Goal: Download file/media

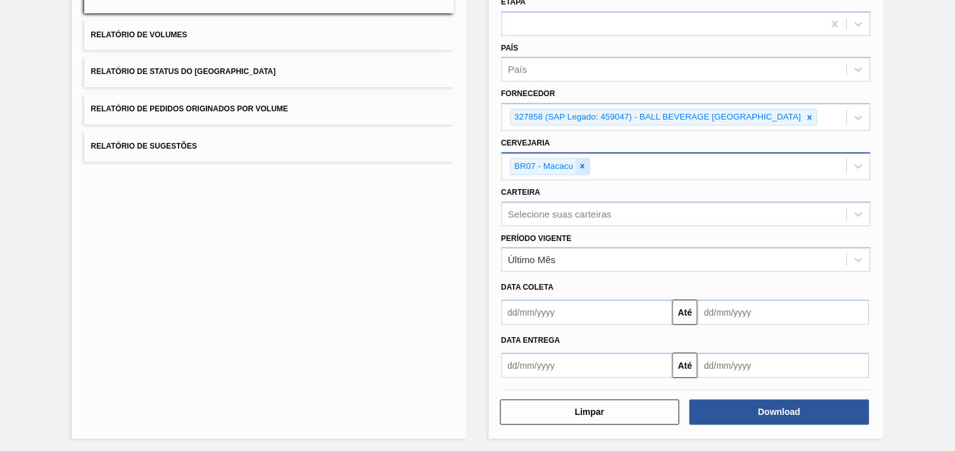
click at [578, 159] on div at bounding box center [582, 167] width 14 height 16
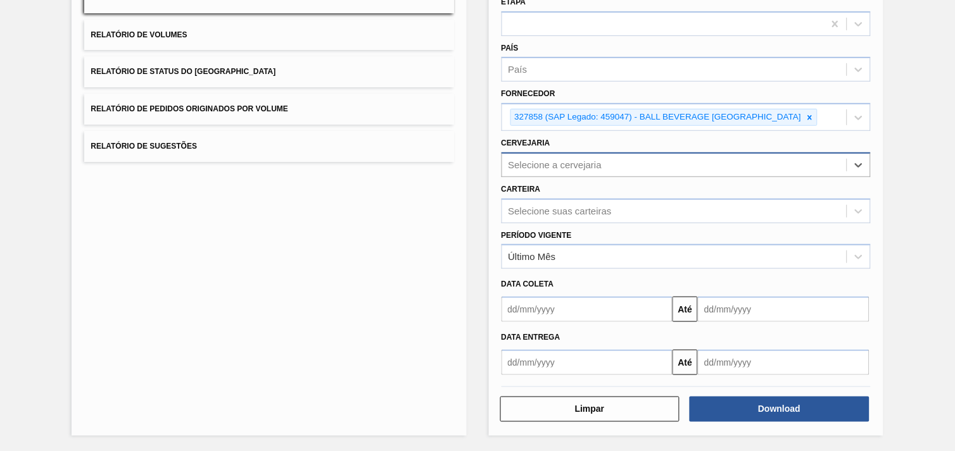
scroll to position [135, 0]
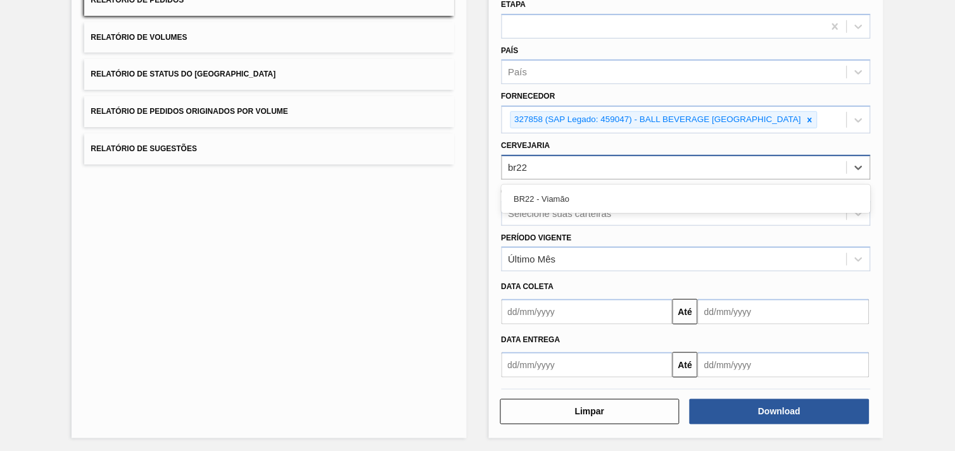
type input "br22"
click at [814, 118] on icon at bounding box center [809, 120] width 9 height 9
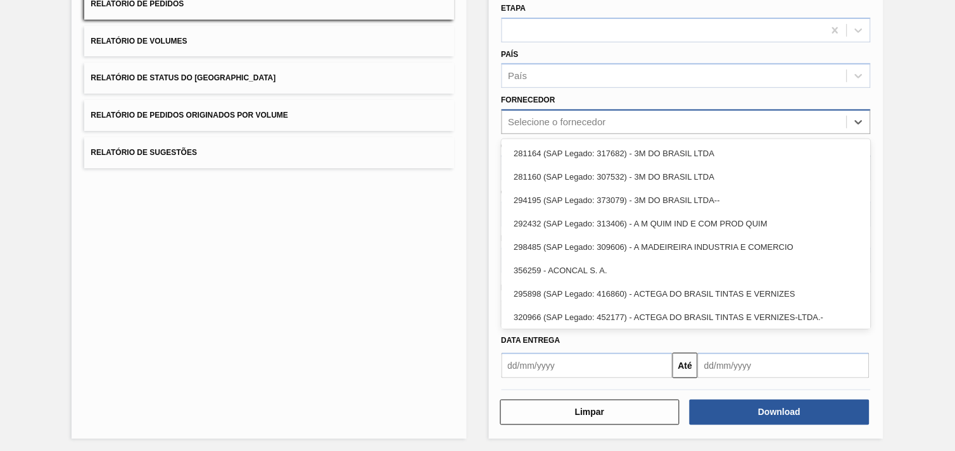
click at [775, 122] on div "Selecione o fornecedor" at bounding box center [674, 122] width 344 height 18
paste input "280304"
type input "280304"
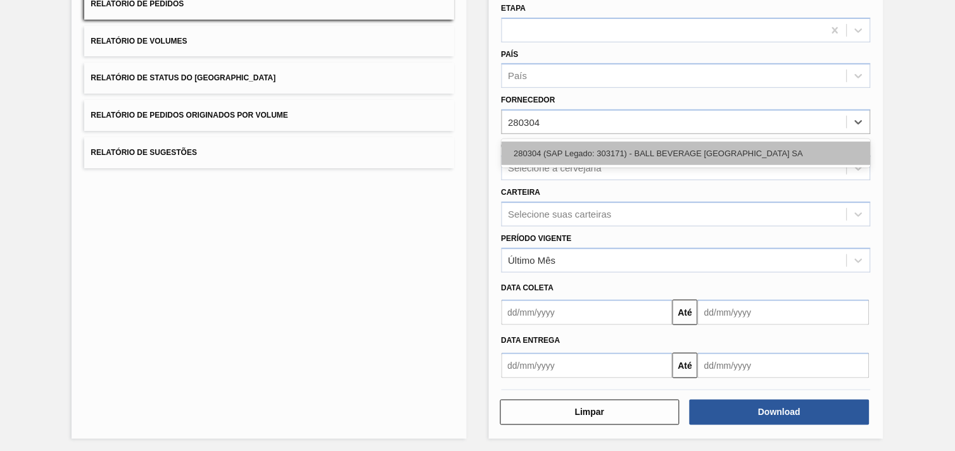
click at [729, 153] on div "280304 (SAP Legado: 303171) - BALL BEVERAGE [GEOGRAPHIC_DATA] SA" at bounding box center [685, 153] width 369 height 23
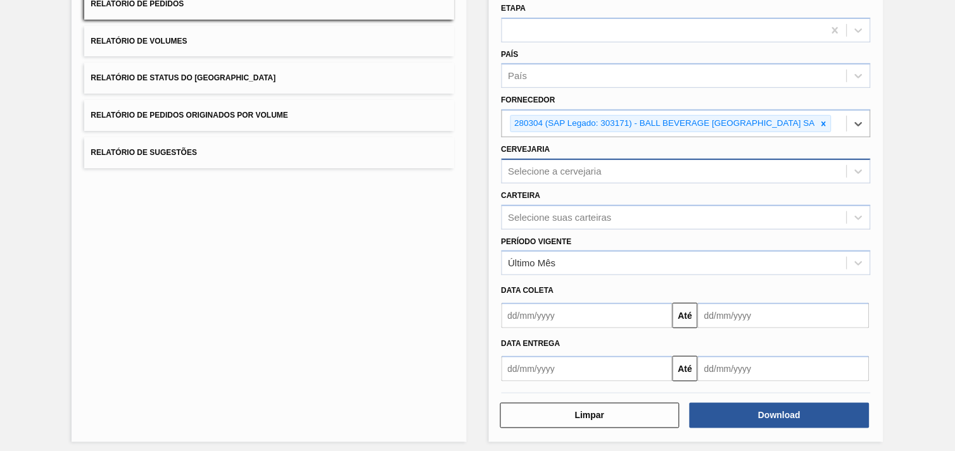
scroll to position [135, 0]
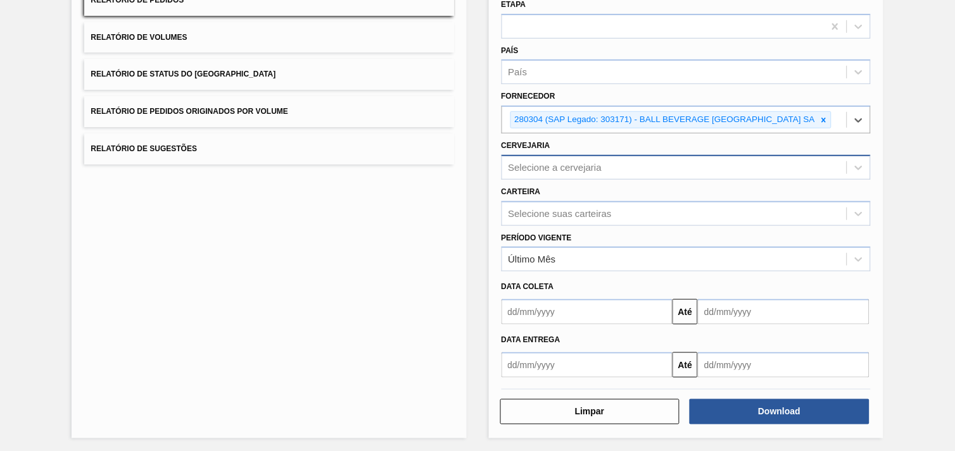
click at [610, 160] on div "Selecione a cervejaria" at bounding box center [674, 167] width 344 height 18
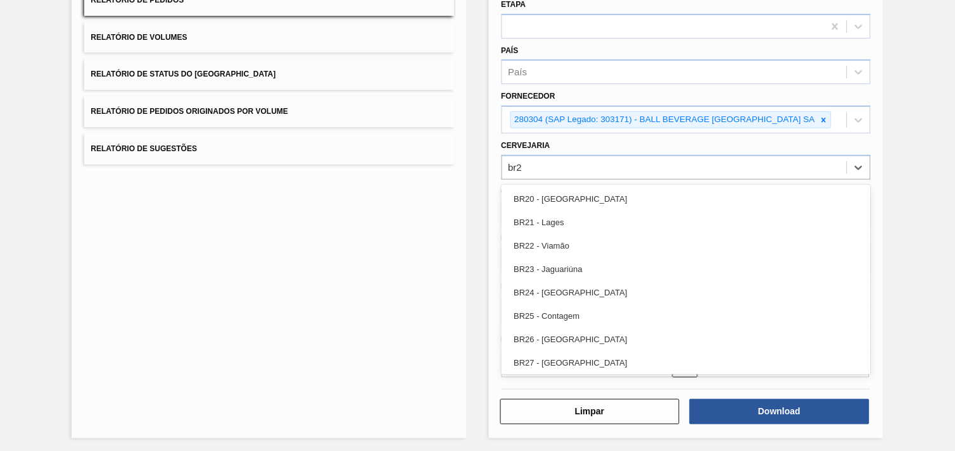
type input "br22"
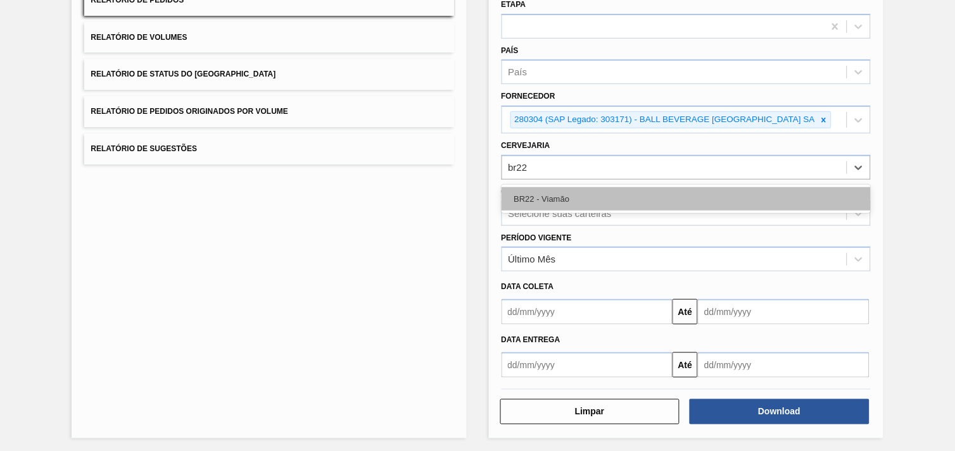
click at [748, 191] on div "BR22 - Viamão" at bounding box center [685, 198] width 369 height 23
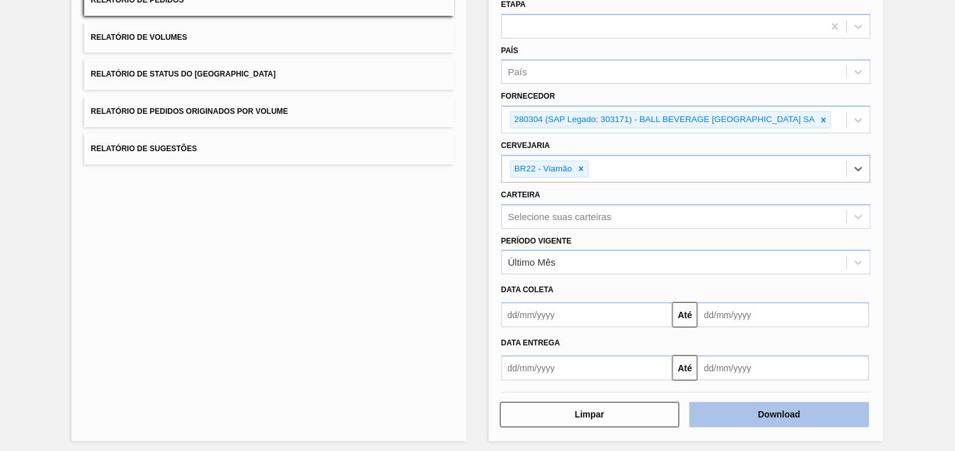
click at [760, 403] on button "Download" at bounding box center [779, 415] width 180 height 25
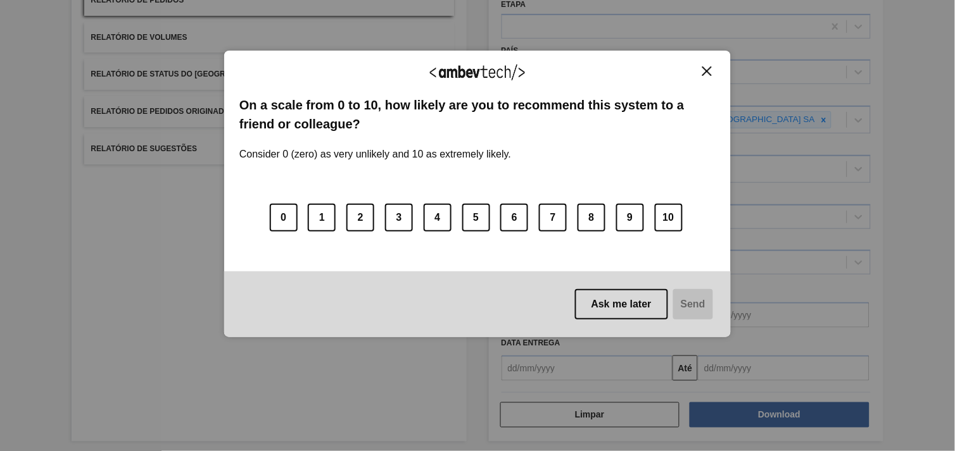
click at [703, 75] on img "Close" at bounding box center [706, 70] width 9 height 9
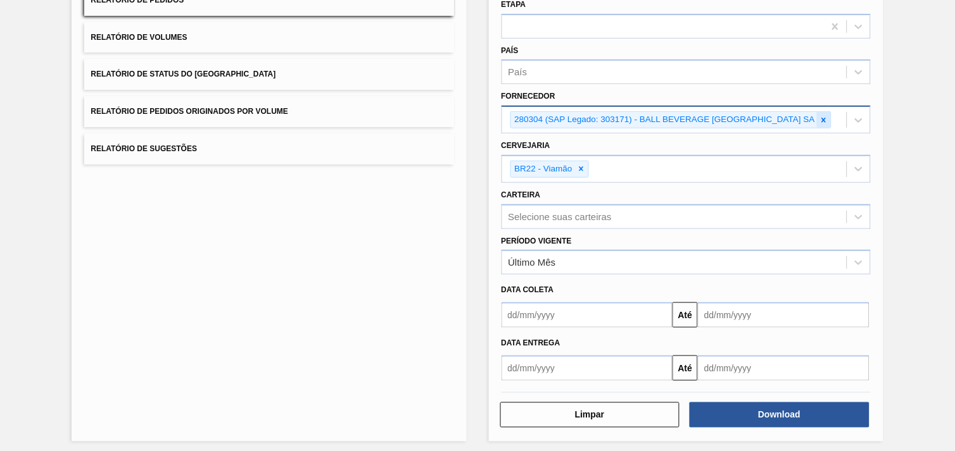
click at [822, 116] on icon at bounding box center [823, 120] width 9 height 9
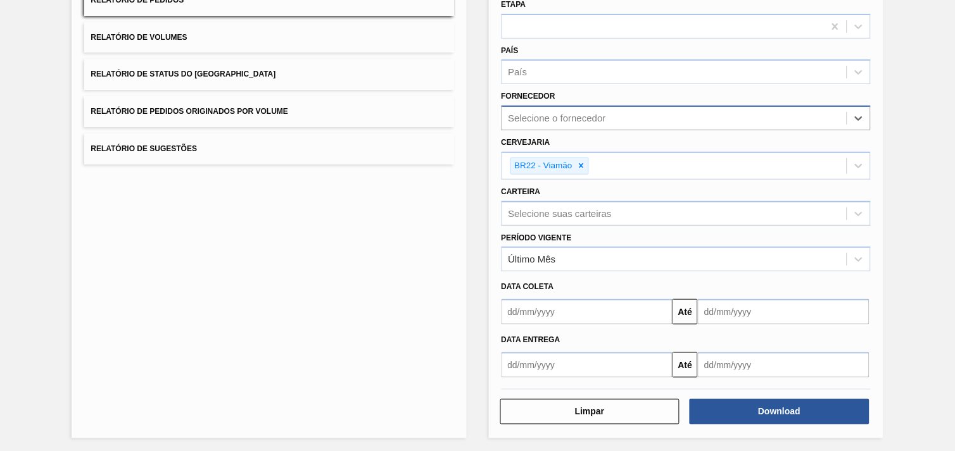
paste input "279725"
type input "279725"
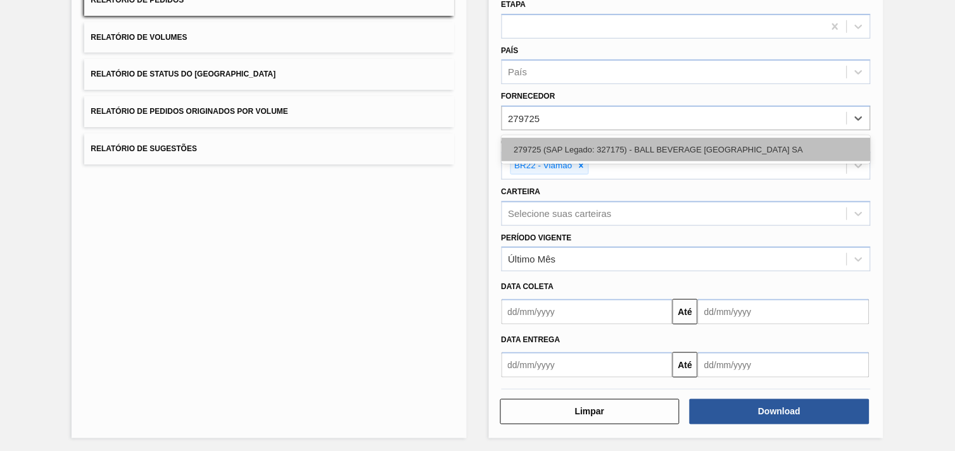
click at [694, 154] on div "279725 (SAP Legado: 327175) - BALL BEVERAGE [GEOGRAPHIC_DATA] SA" at bounding box center [685, 149] width 369 height 23
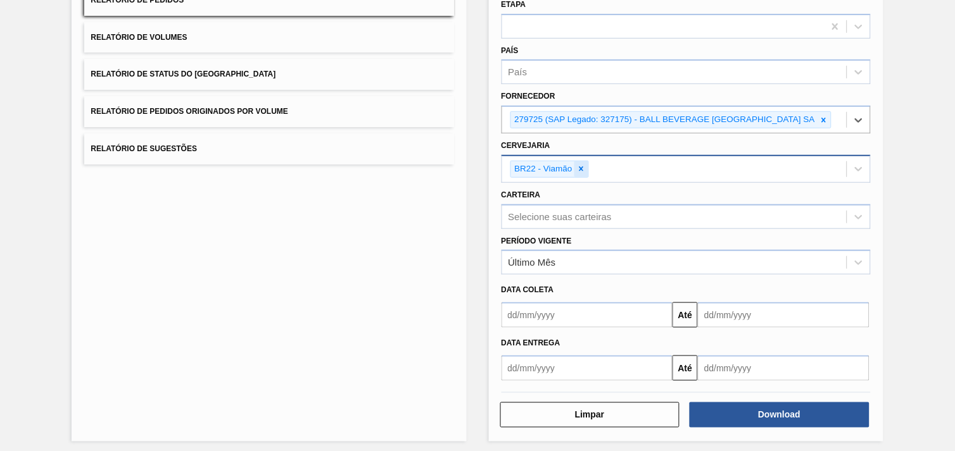
click at [580, 161] on div at bounding box center [581, 169] width 14 height 16
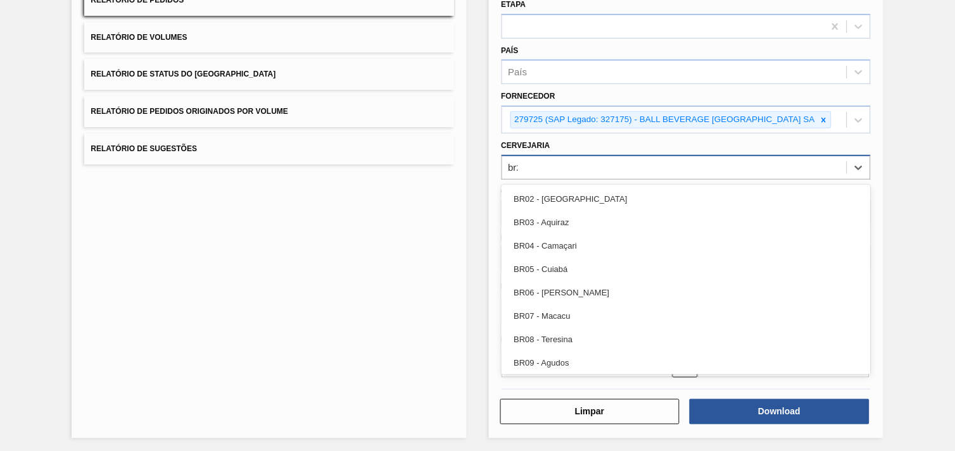
type input "br22"
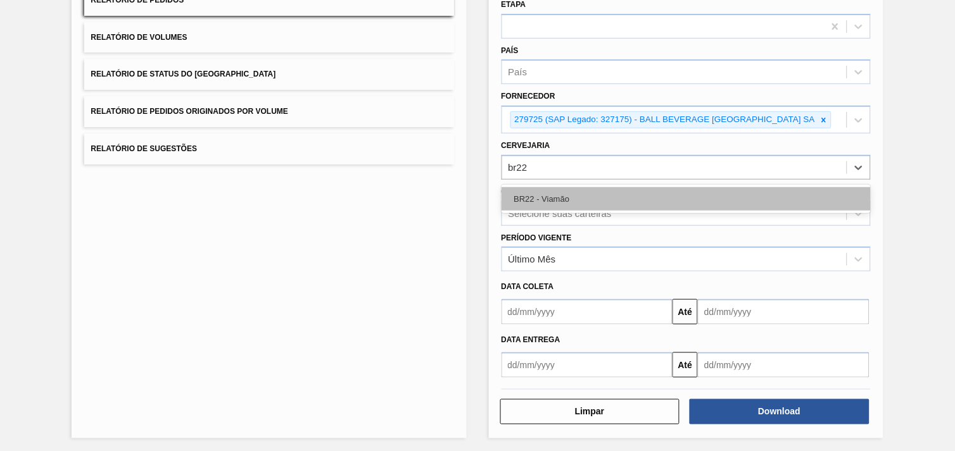
click at [592, 193] on div "BR22 - Viamão" at bounding box center [685, 198] width 369 height 23
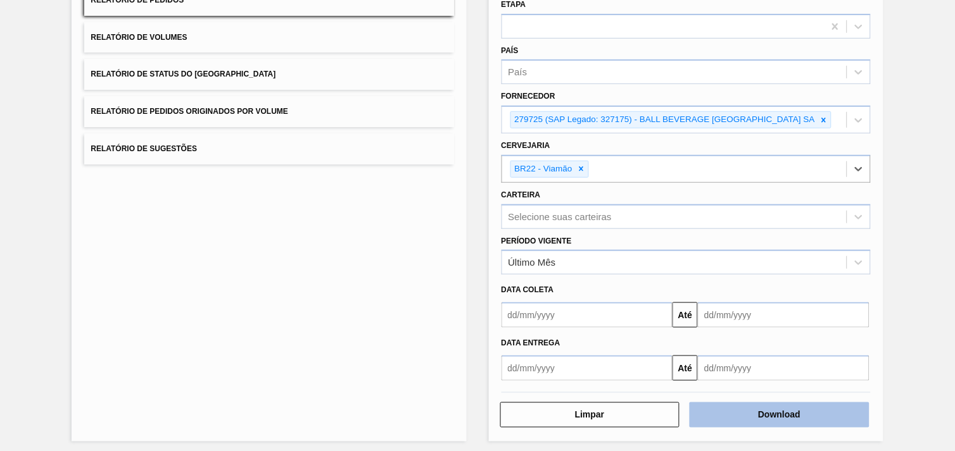
click at [756, 421] on button "Download" at bounding box center [779, 415] width 180 height 25
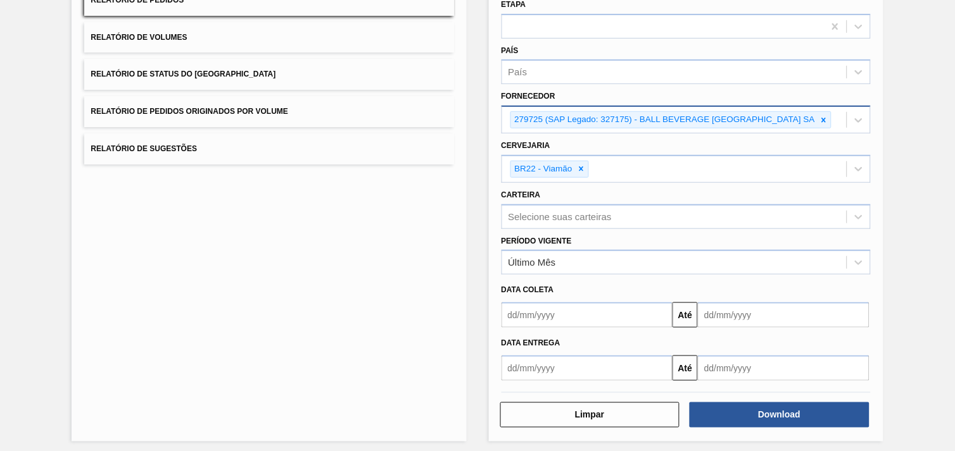
drag, startPoint x: 827, startPoint y: 116, endPoint x: 775, endPoint y: 125, distance: 52.6
click at [826, 116] on icon at bounding box center [823, 120] width 9 height 9
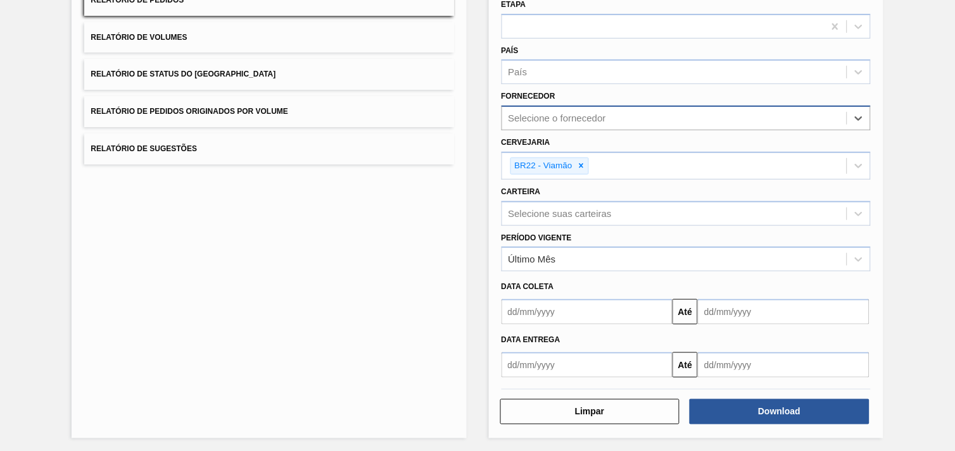
paste input "323480"
type input "323480"
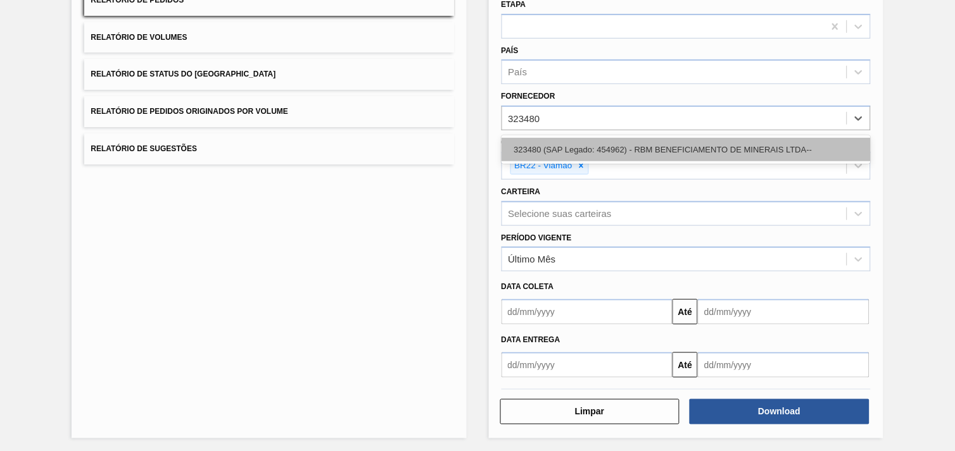
click at [586, 149] on div "323480 (SAP Legado: 454962) - RBM BENEFICIAMENTO DE MINERAIS LTDA--" at bounding box center [685, 149] width 369 height 23
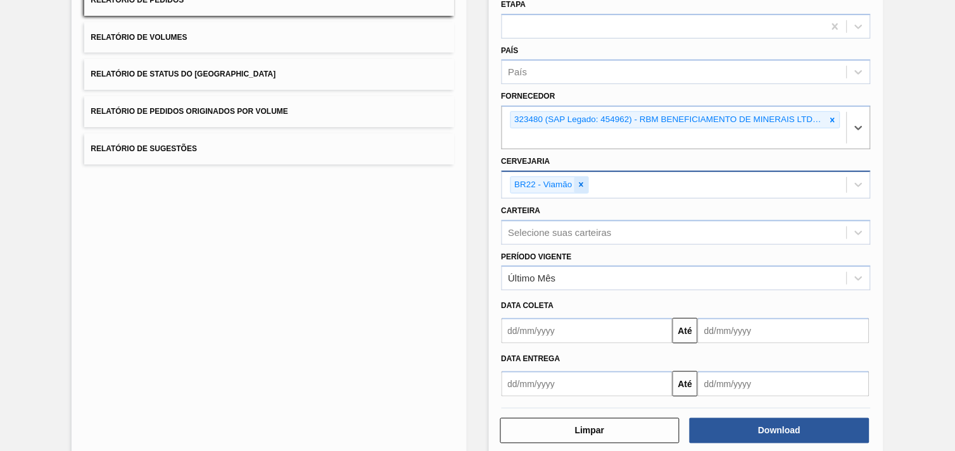
click at [577, 180] on icon at bounding box center [581, 184] width 9 height 9
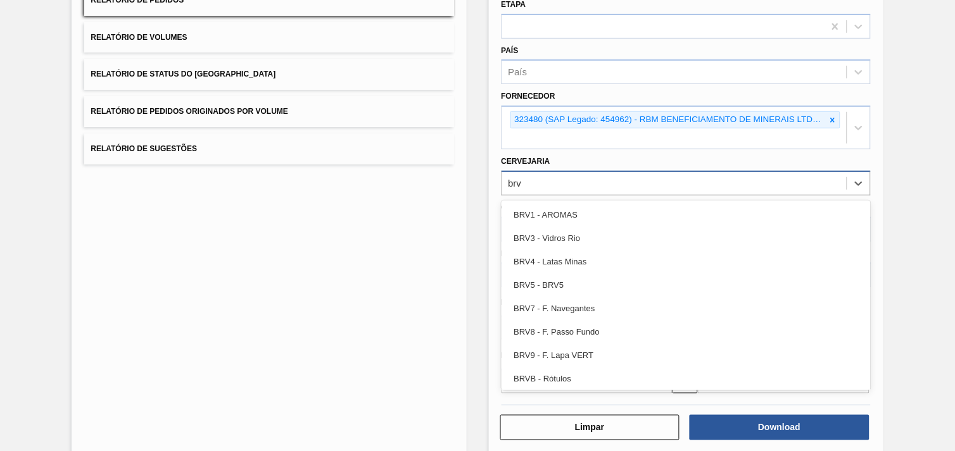
type input "brv3"
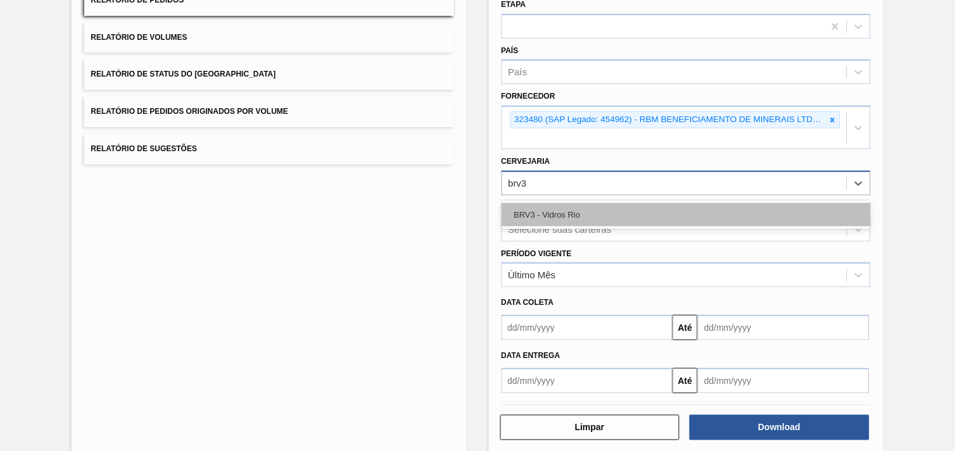
click at [560, 207] on div "BRV3 - Vidros Rio" at bounding box center [685, 214] width 369 height 23
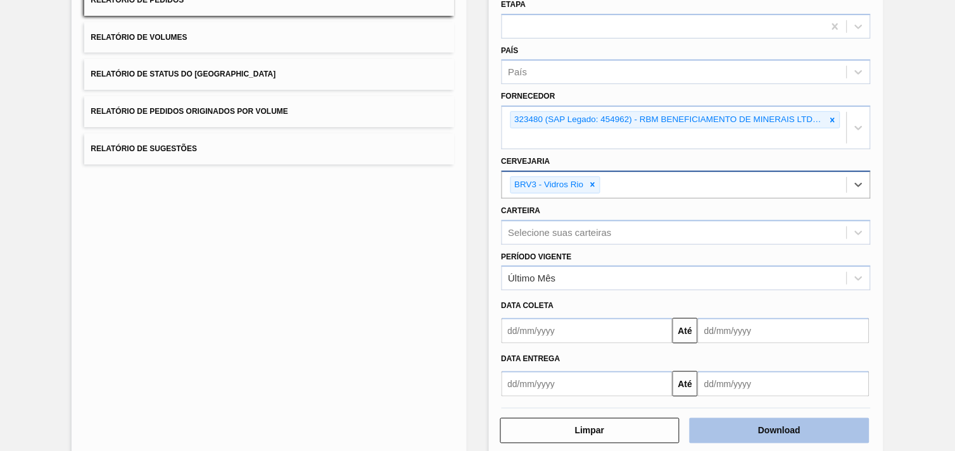
click at [815, 418] on button "Download" at bounding box center [779, 430] width 180 height 25
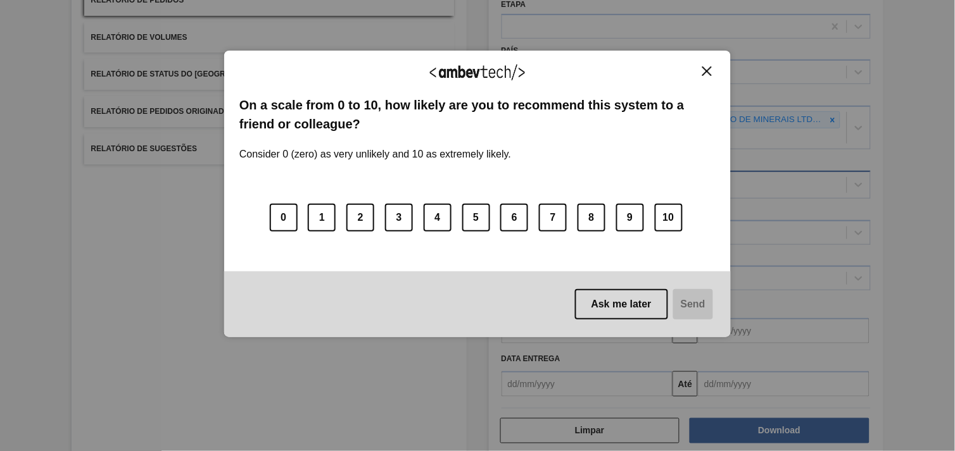
click at [707, 68] on img "Close" at bounding box center [706, 70] width 9 height 9
